Goal: Task Accomplishment & Management: Manage account settings

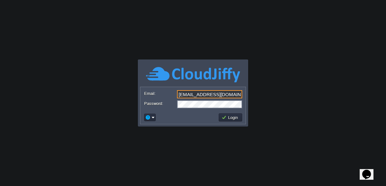
drag, startPoint x: 232, startPoint y: 91, endPoint x: 159, endPoint y: 91, distance: 72.7
click at [159, 91] on div "Email: biswajitm0@gmail.com" at bounding box center [193, 94] width 98 height 9
type input "cakiweb.com@gmail.com"
click at [231, 118] on button "Login" at bounding box center [230, 118] width 18 height 6
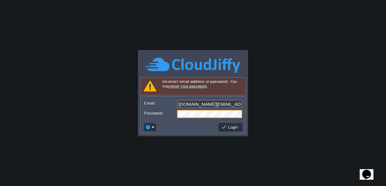
click at [172, 112] on div "Password:" at bounding box center [193, 114] width 98 height 8
click at [268, 102] on body "Application Platform v.8.10.2 Signing in... Incorrect email address or password…" at bounding box center [193, 93] width 386 height 186
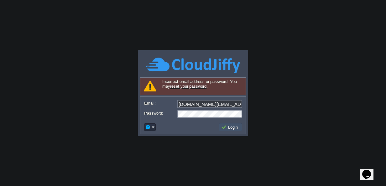
click at [234, 127] on button "Login" at bounding box center [230, 127] width 18 height 6
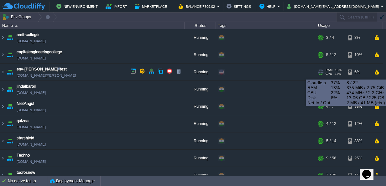
scroll to position [25, 0]
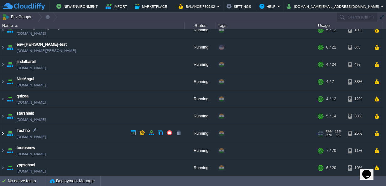
click at [2, 131] on img at bounding box center [2, 133] width 5 height 17
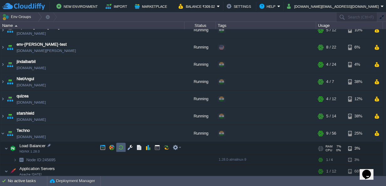
click at [122, 148] on button "button" at bounding box center [121, 148] width 6 height 6
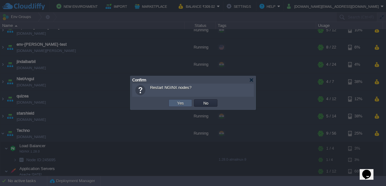
click at [182, 104] on button "Yes" at bounding box center [180, 103] width 11 height 6
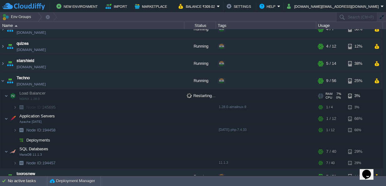
scroll to position [80, 0]
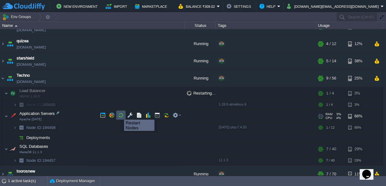
click at [120, 114] on button "button" at bounding box center [121, 115] width 6 height 6
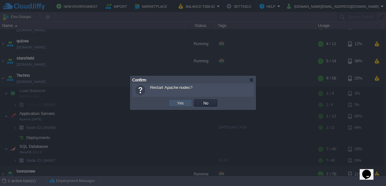
click at [181, 102] on button "Yes" at bounding box center [180, 103] width 11 height 6
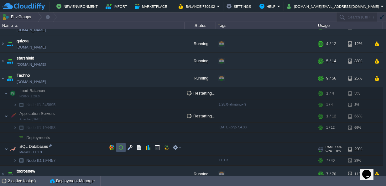
click at [121, 148] on button "button" at bounding box center [121, 148] width 6 height 6
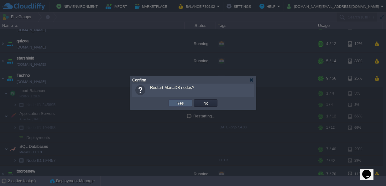
click at [180, 101] on button "Yes" at bounding box center [180, 103] width 11 height 6
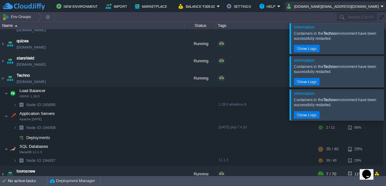
click at [357, 7] on button "cakiweb.com@gmail.com" at bounding box center [334, 7] width 94 height 8
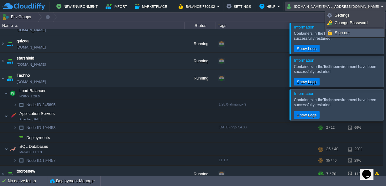
click at [345, 34] on span "Sign out" at bounding box center [341, 32] width 15 height 5
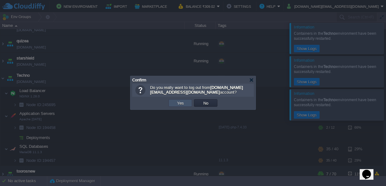
click at [184, 101] on button "Yes" at bounding box center [180, 103] width 11 height 6
